Goal: Information Seeking & Learning: Learn about a topic

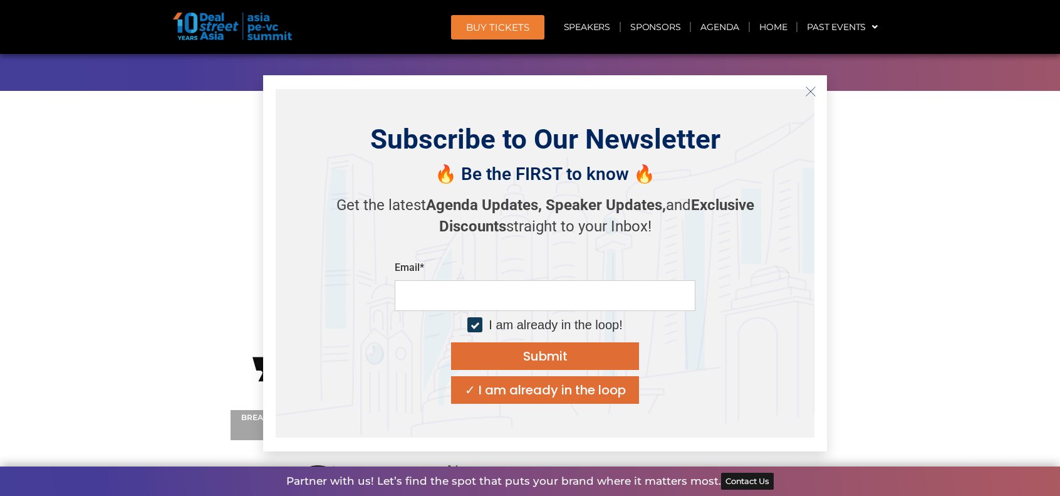
scroll to position [10574, 0]
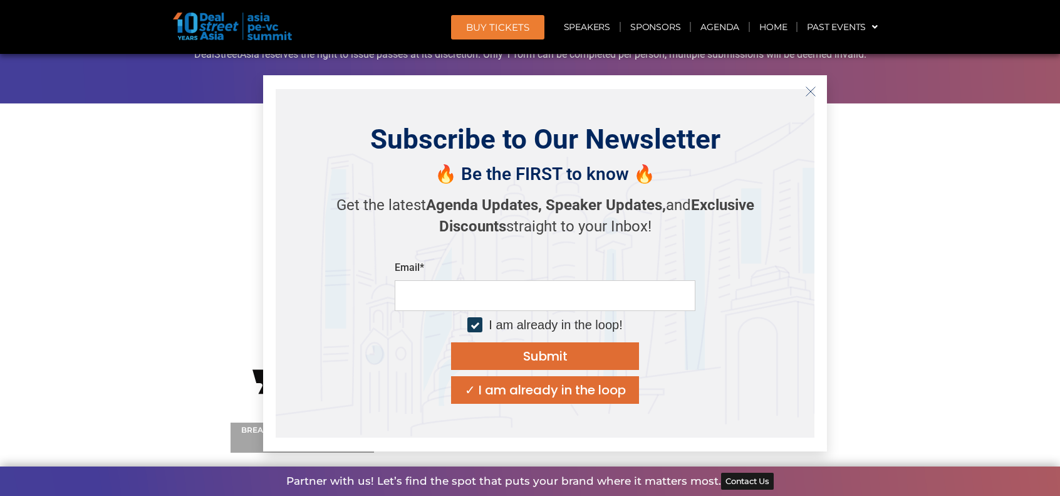
click at [589, 394] on div "✓ I am already in the loop" at bounding box center [545, 389] width 161 height 13
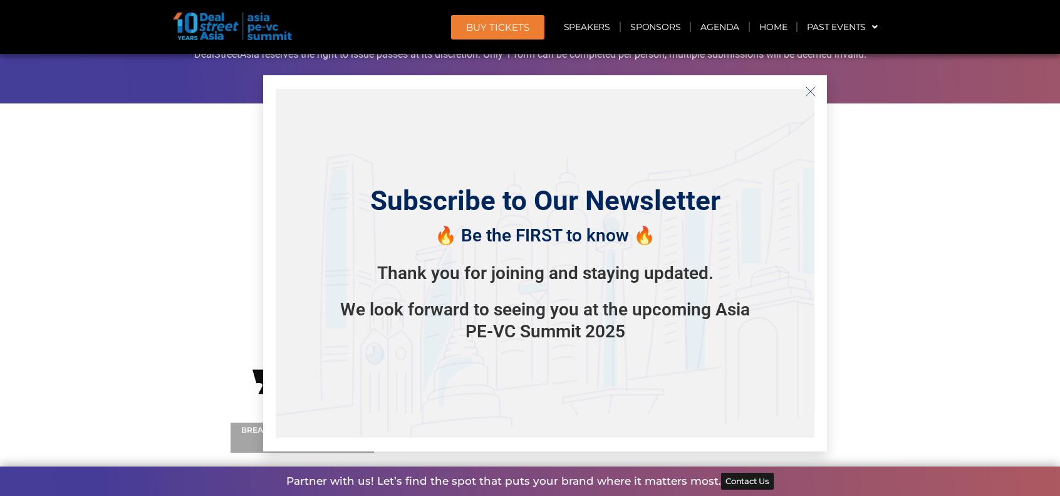
click at [804, 91] on button "Close" at bounding box center [811, 91] width 20 height 20
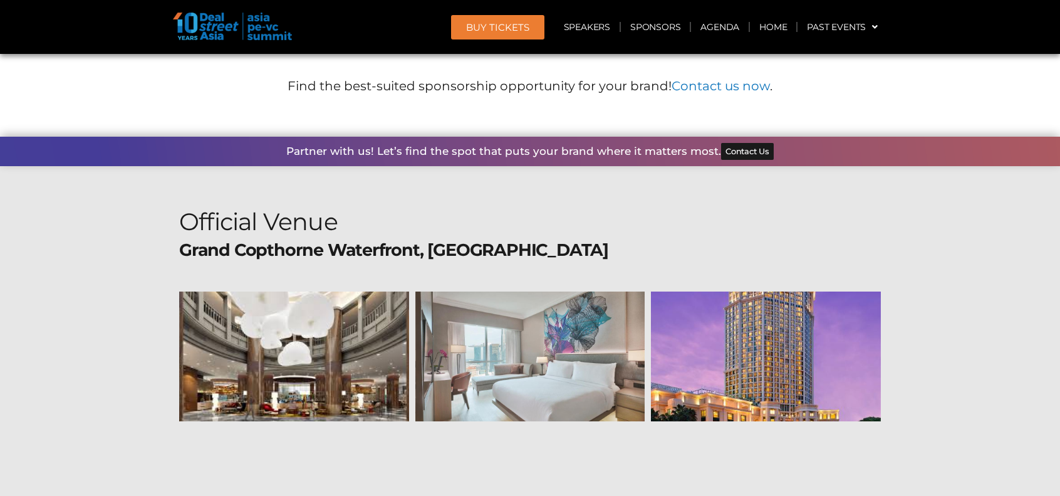
scroll to position [11576, 0]
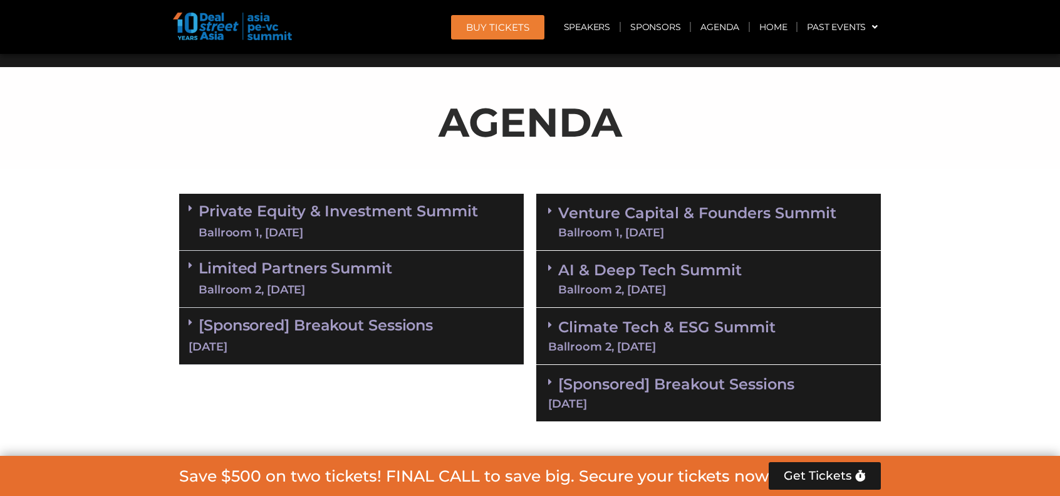
drag, startPoint x: 391, startPoint y: 425, endPoint x: 386, endPoint y: 38, distance: 386.6
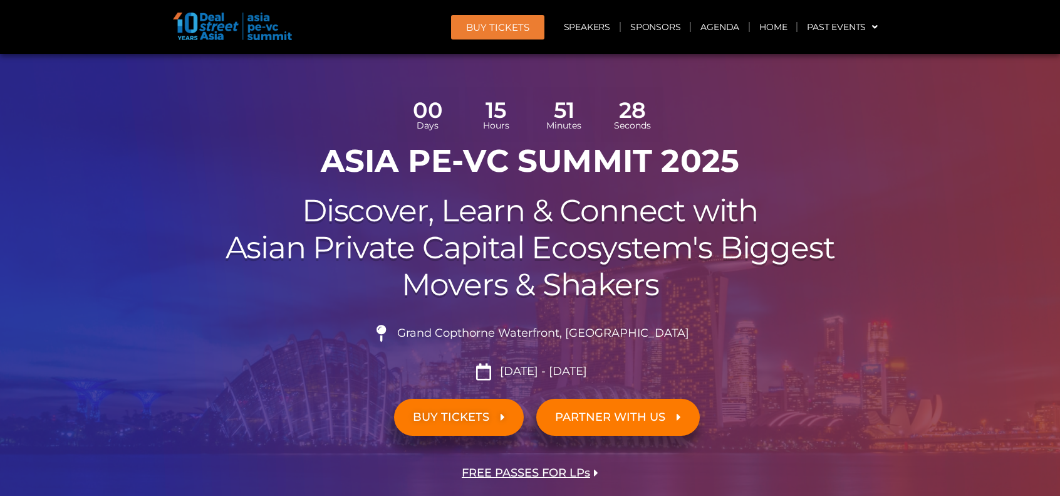
scroll to position [0, 0]
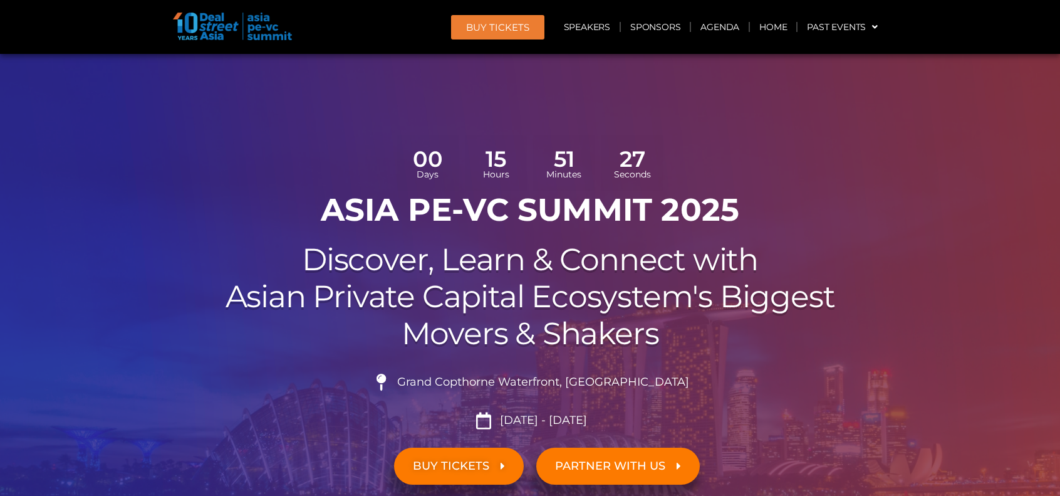
click at [361, 210] on h1 "ASIA PE-VC Summit 2025" at bounding box center [530, 210] width 702 height 38
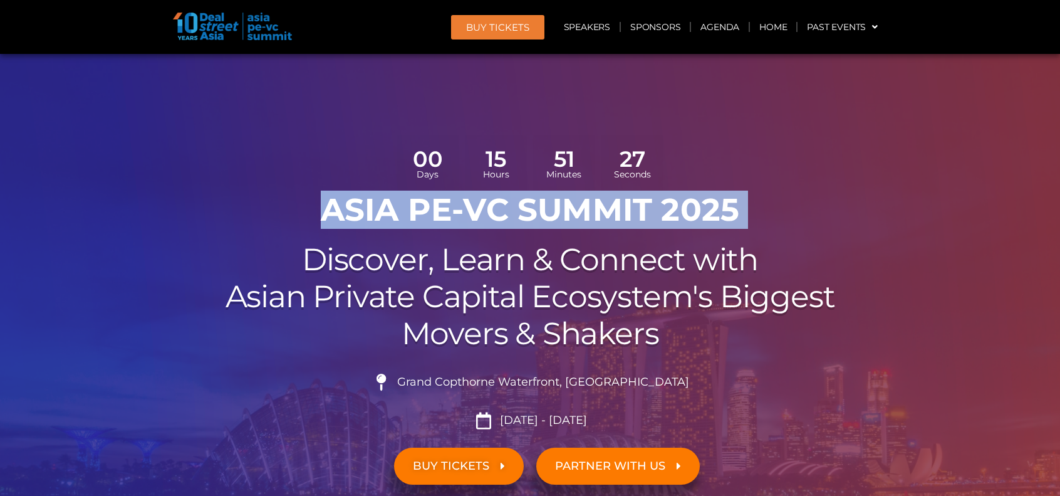
click at [361, 210] on h1 "ASIA PE-VC Summit 2025" at bounding box center [530, 210] width 702 height 38
copy div "ASIA PE-VC Summit 2025"
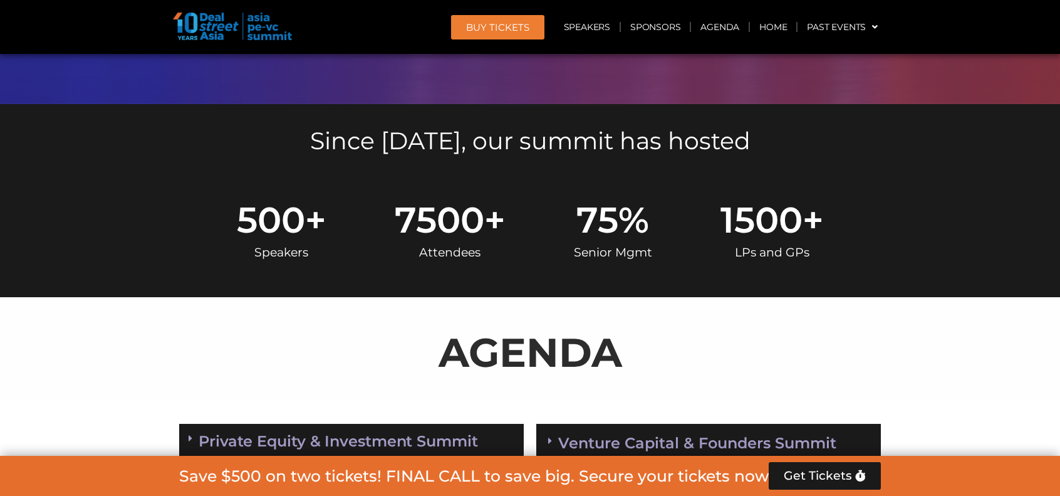
scroll to position [501, 0]
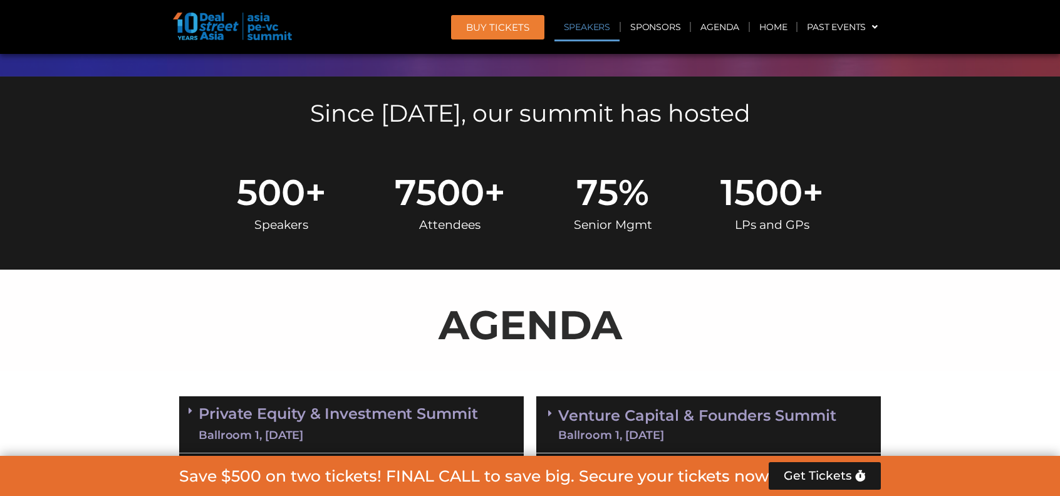
click at [601, 28] on link "Speakers" at bounding box center [586, 27] width 65 height 29
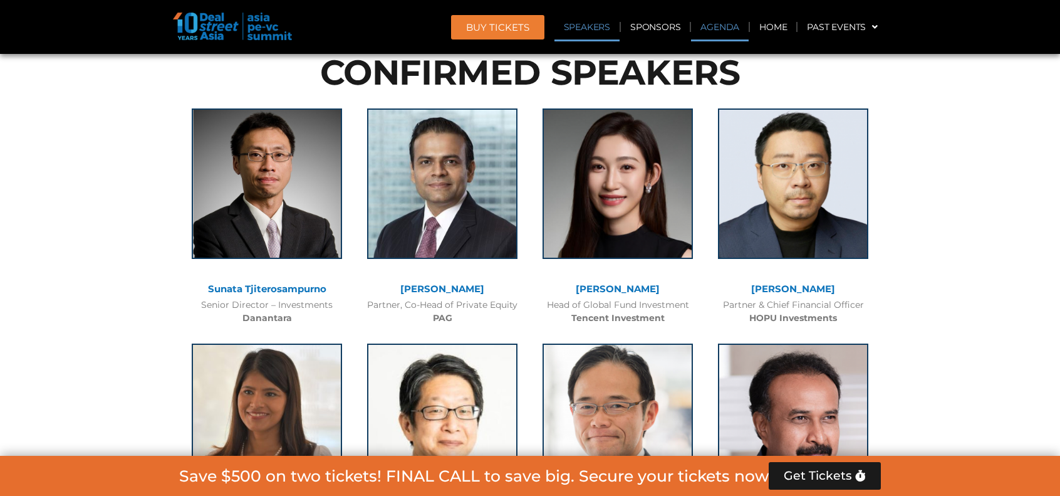
click at [718, 23] on link "Agenda" at bounding box center [720, 27] width 58 height 29
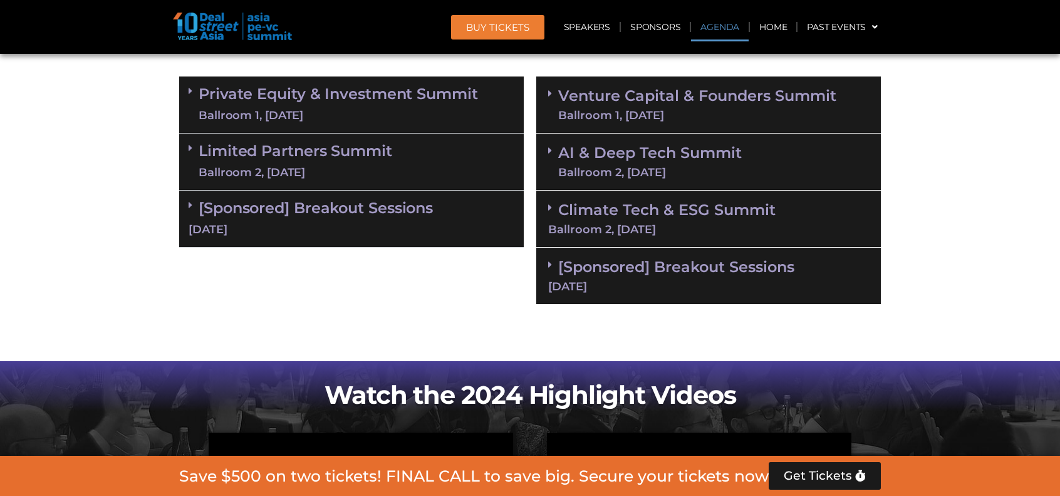
scroll to position [722, 0]
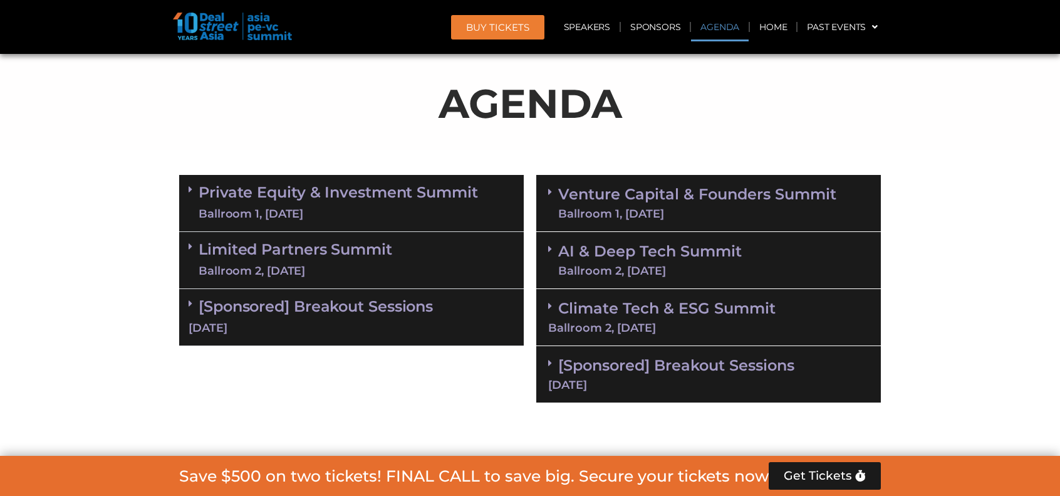
click at [391, 209] on div "Ballroom 1, [DATE]" at bounding box center [338, 214] width 279 height 16
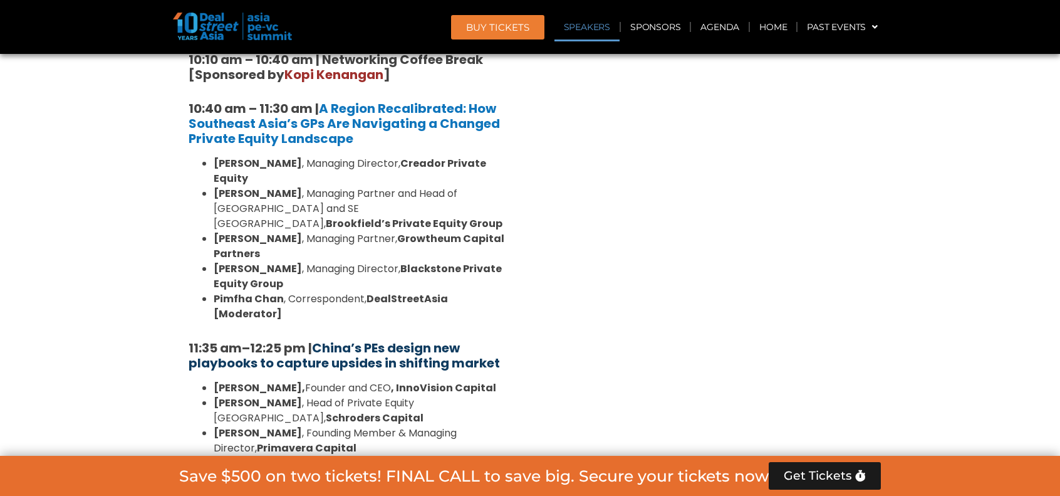
scroll to position [1286, 0]
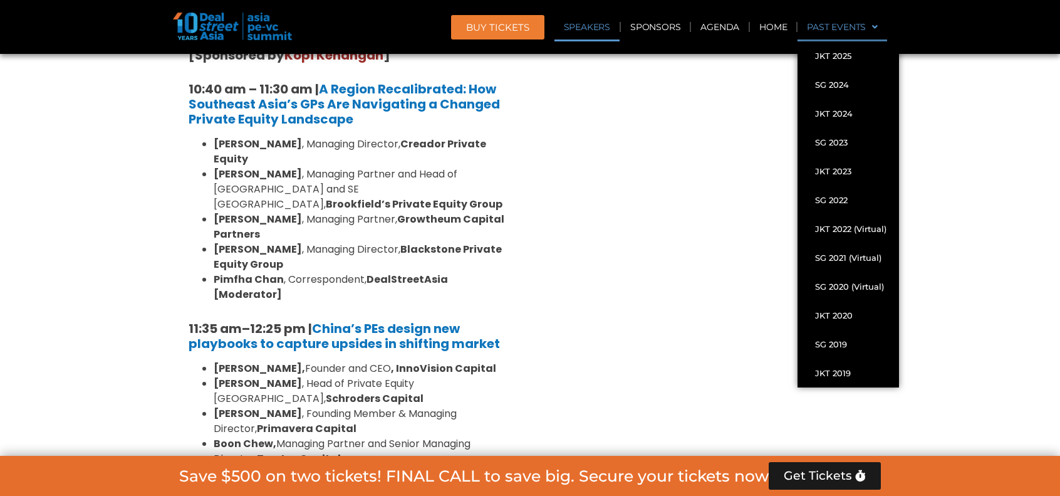
click at [880, 28] on link "Past Events" at bounding box center [843, 27] width 90 height 29
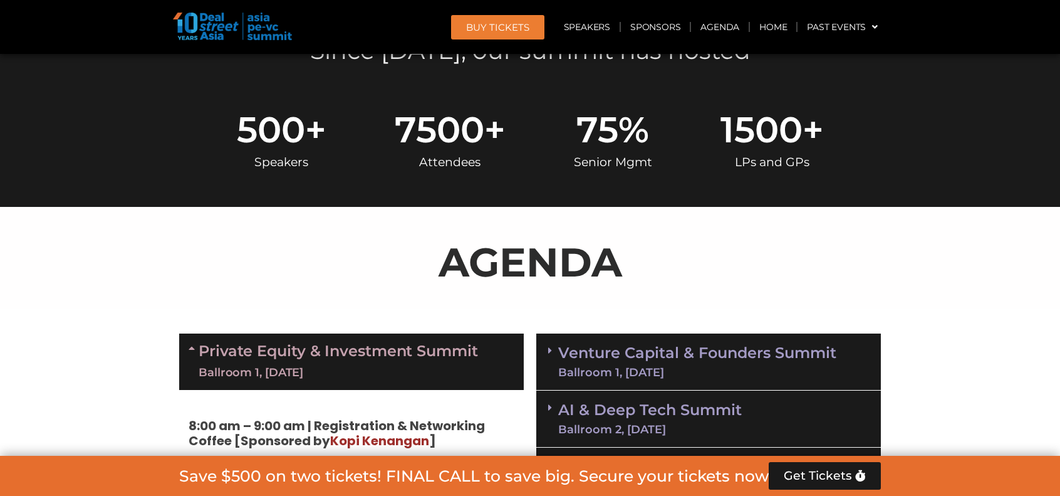
scroll to position [188, 0]
